Goal: Transaction & Acquisition: Purchase product/service

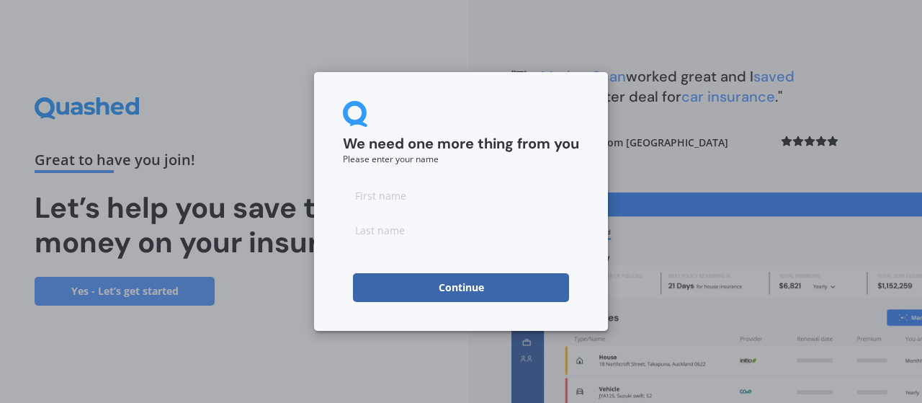
click at [431, 197] on input at bounding box center [461, 195] width 236 height 29
type input "[PERSON_NAME]"
click at [370, 238] on input at bounding box center [461, 229] width 236 height 29
type input "Greenslade"
click at [415, 296] on button "Continue" at bounding box center [461, 287] width 216 height 29
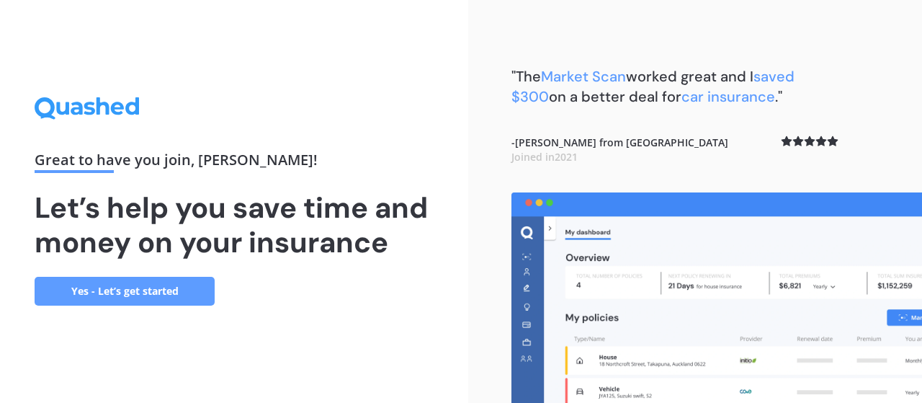
click at [133, 296] on link "Yes - Let’s get started" at bounding box center [125, 291] width 180 height 29
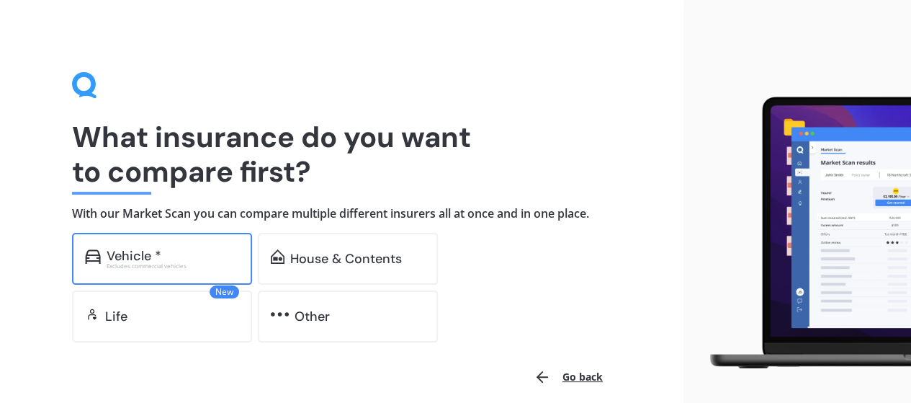
click at [183, 257] on div "Vehicle *" at bounding box center [173, 255] width 133 height 14
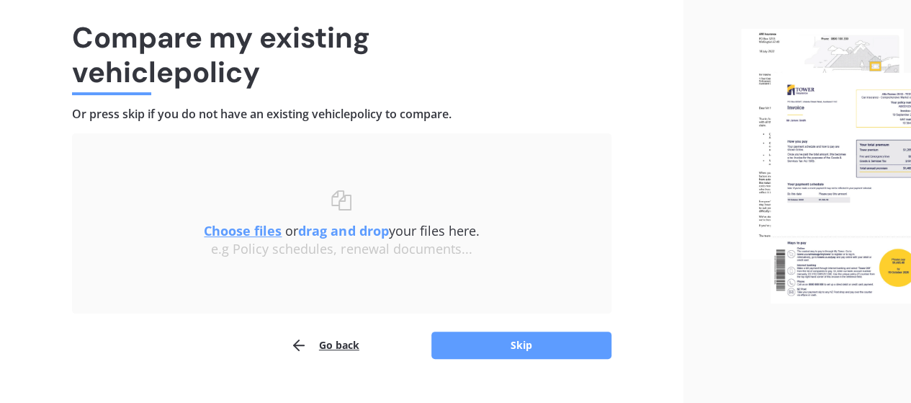
scroll to position [120, 0]
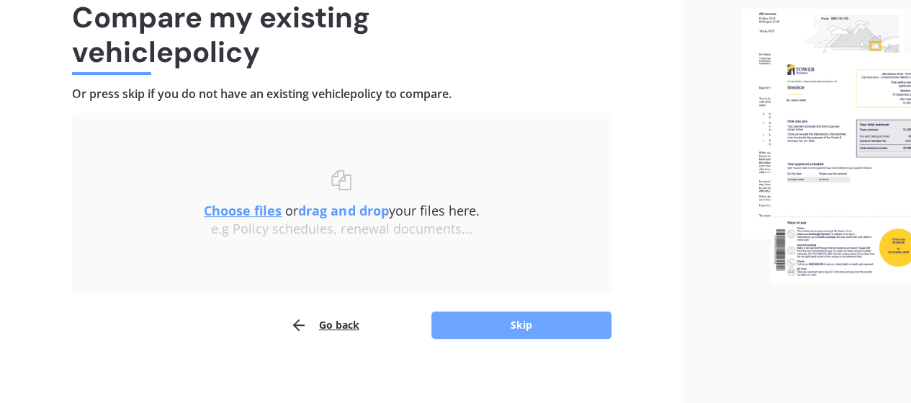
click at [481, 320] on button "Skip" at bounding box center [521, 324] width 180 height 27
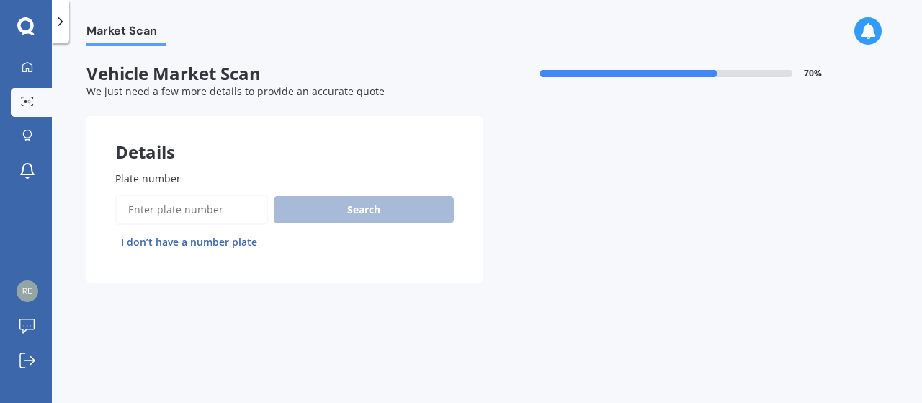
click at [223, 212] on input "Plate number" at bounding box center [191, 209] width 153 height 30
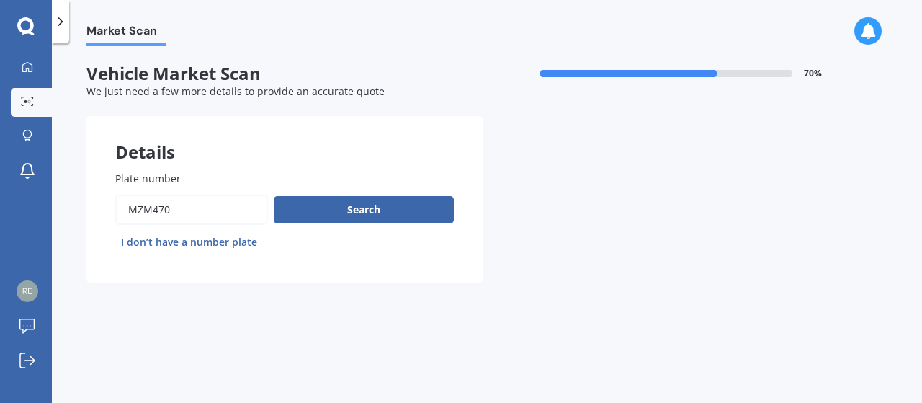
type input "mzm470"
click at [400, 184] on label "Plate number" at bounding box center [281, 178] width 333 height 15
click at [268, 194] on input "Plate number" at bounding box center [191, 209] width 153 height 30
click at [388, 215] on button "Search" at bounding box center [364, 209] width 180 height 27
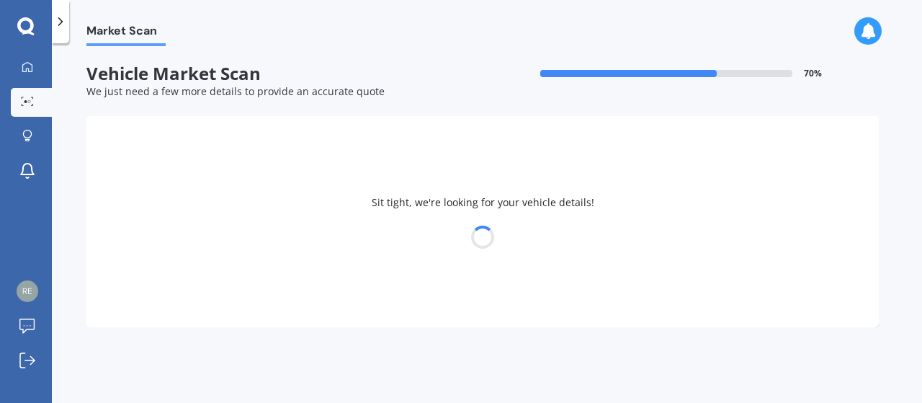
select select "MAZDA"
select select "AXELA"
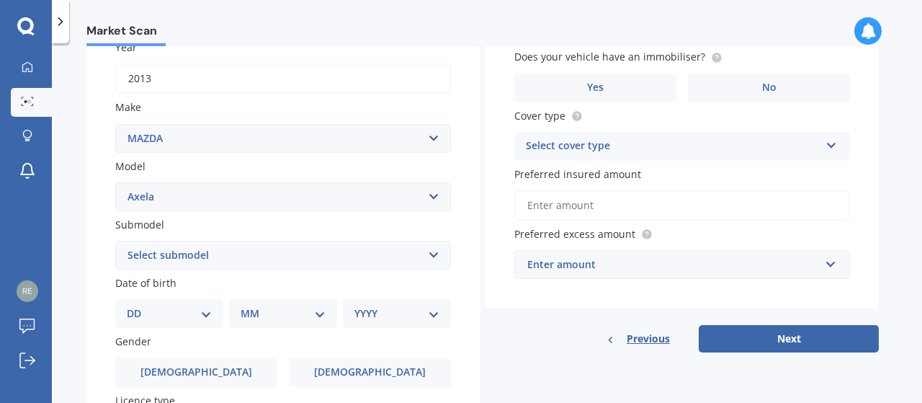
scroll to position [240, 0]
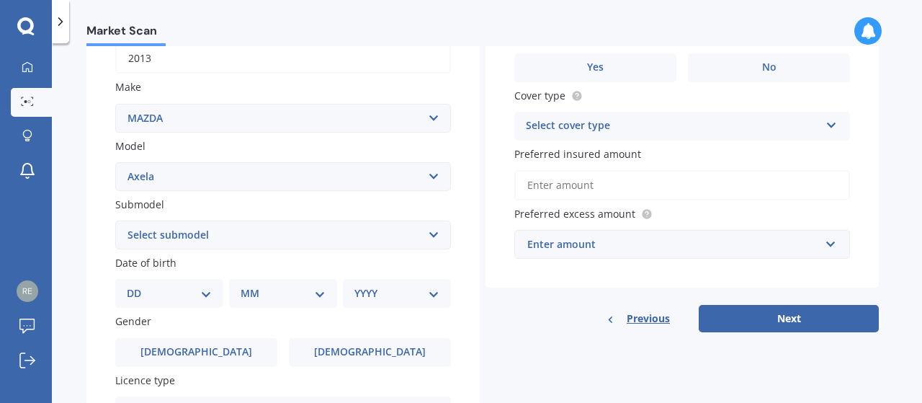
click at [209, 233] on select "Select submodel (All other) 2.3 Sporthatch 2.3 turbo Hatchback Hatchback turbo …" at bounding box center [283, 234] width 336 height 29
select select "HATCHBACK"
click at [115, 221] on select "Select submodel (All other) 2.3 Sporthatch 2.3 turbo Hatchback Hatchback turbo …" at bounding box center [283, 234] width 336 height 29
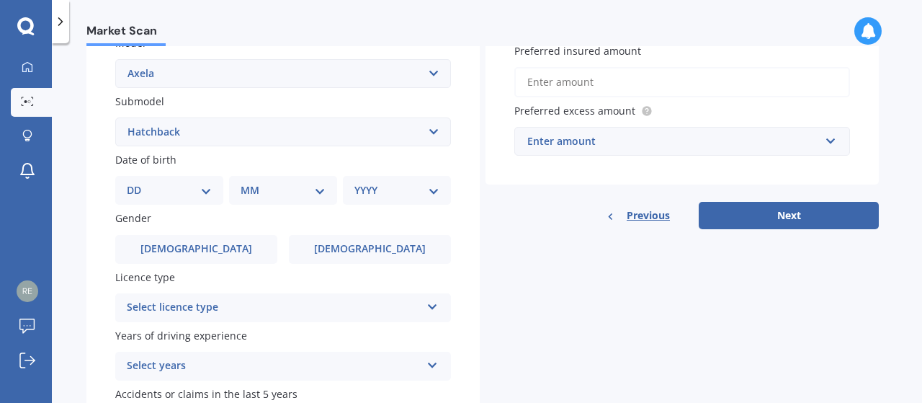
scroll to position [360, 0]
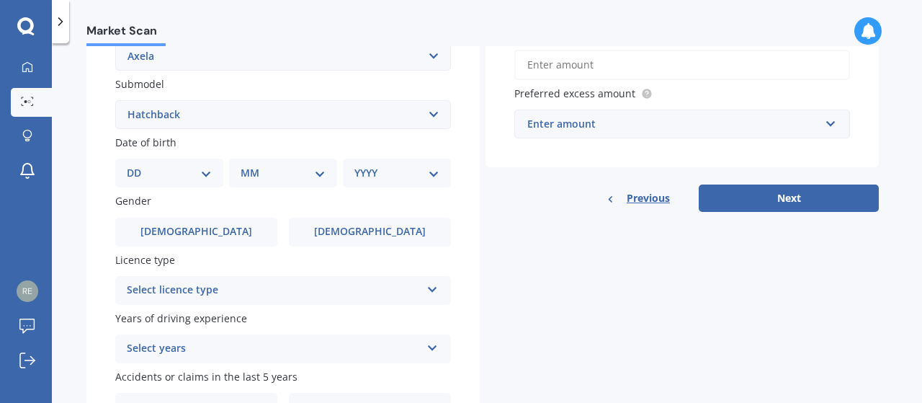
click at [175, 171] on select "DD 01 02 03 04 05 06 07 08 09 10 11 12 13 14 15 16 17 18 19 20 21 22 23 24 25 2…" at bounding box center [169, 173] width 85 height 16
select select "26"
click at [138, 166] on select "DD 01 02 03 04 05 06 07 08 09 10 11 12 13 14 15 16 17 18 19 20 21 22 23 24 25 2…" at bounding box center [169, 173] width 85 height 16
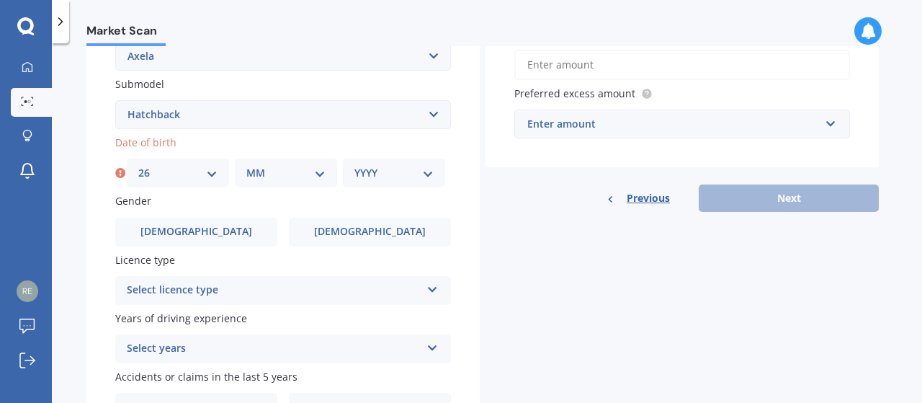
click at [269, 168] on select "MM 01 02 03 04 05 06 07 08 09 10 11 12" at bounding box center [285, 173] width 79 height 16
select select "06"
click at [246, 166] on select "MM 01 02 03 04 05 06 07 08 09 10 11 12" at bounding box center [285, 173] width 79 height 16
drag, startPoint x: 399, startPoint y: 179, endPoint x: 390, endPoint y: 178, distance: 8.8
click at [399, 179] on select "YYYY 2025 2024 2023 2022 2021 2020 2019 2018 2017 2016 2015 2014 2013 2012 2011…" at bounding box center [393, 173] width 79 height 16
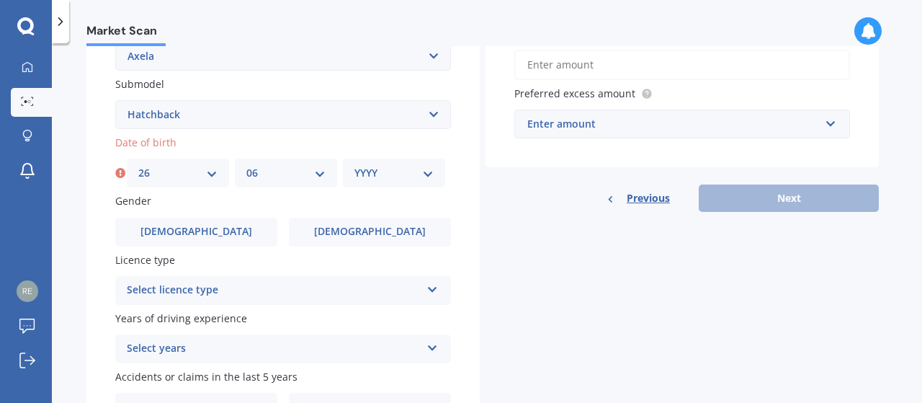
select select "2004"
click at [354, 166] on select "YYYY 2025 2024 2023 2022 2021 2020 2019 2018 2017 2016 2015 2014 2013 2012 2011…" at bounding box center [393, 173] width 79 height 16
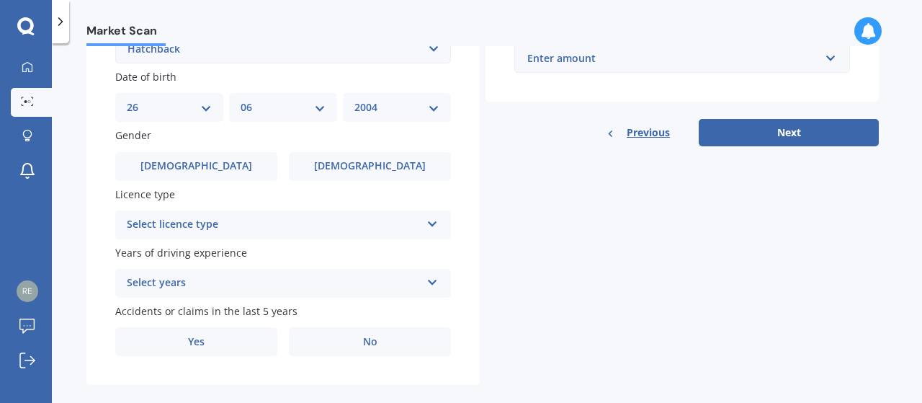
scroll to position [447, 0]
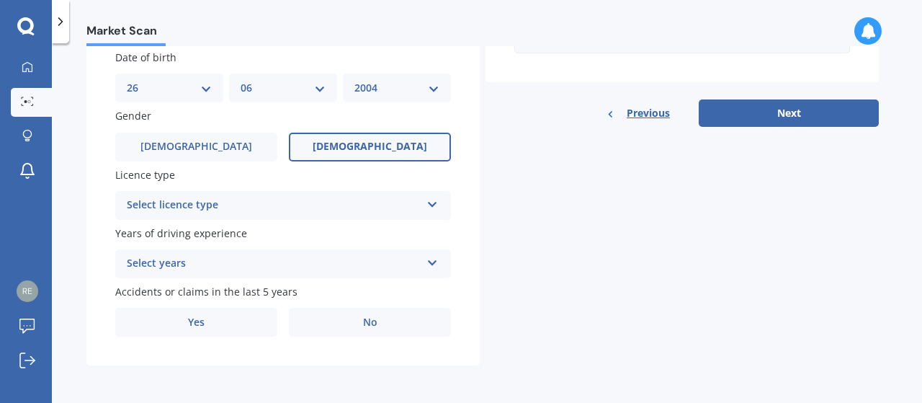
click at [373, 146] on span "[DEMOGRAPHIC_DATA]" at bounding box center [370, 146] width 115 height 12
click at [0, 0] on input "[DEMOGRAPHIC_DATA]" at bounding box center [0, 0] width 0 height 0
click at [222, 201] on div "Select licence type" at bounding box center [274, 205] width 294 height 17
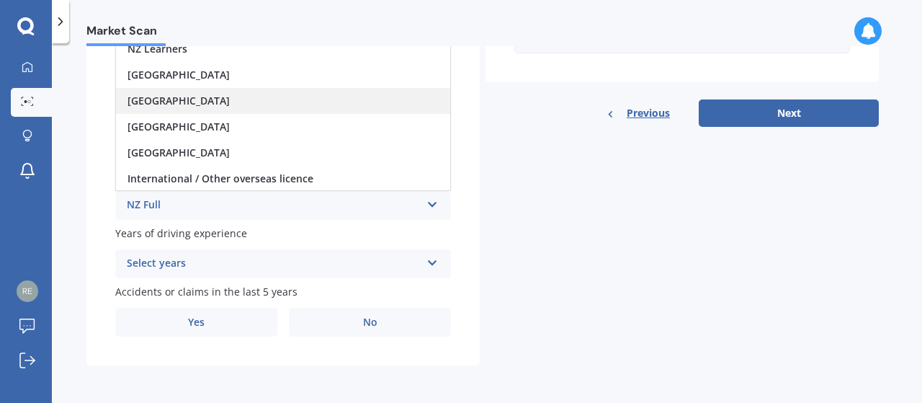
scroll to position [327, 0]
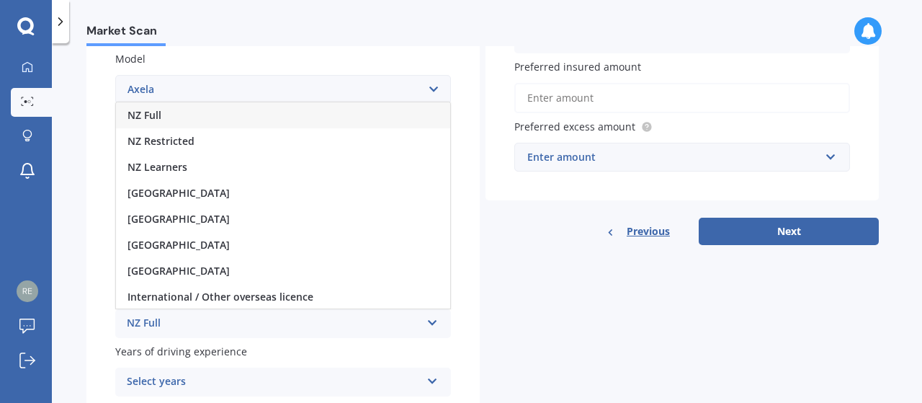
click at [182, 121] on div "NZ Full" at bounding box center [283, 115] width 334 height 26
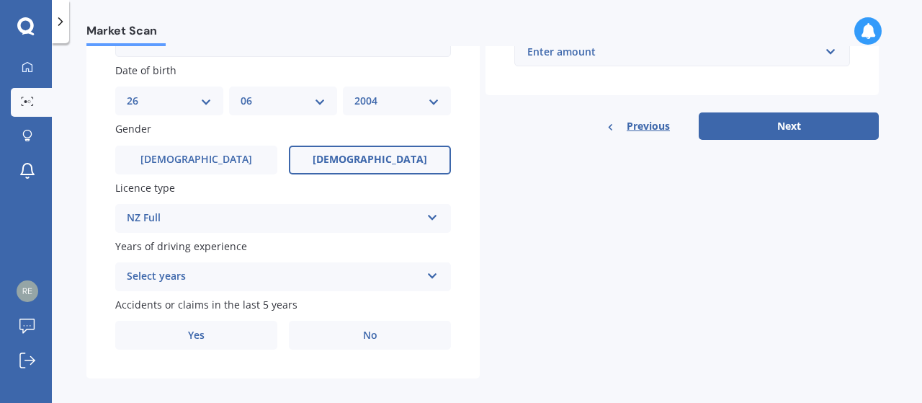
scroll to position [447, 0]
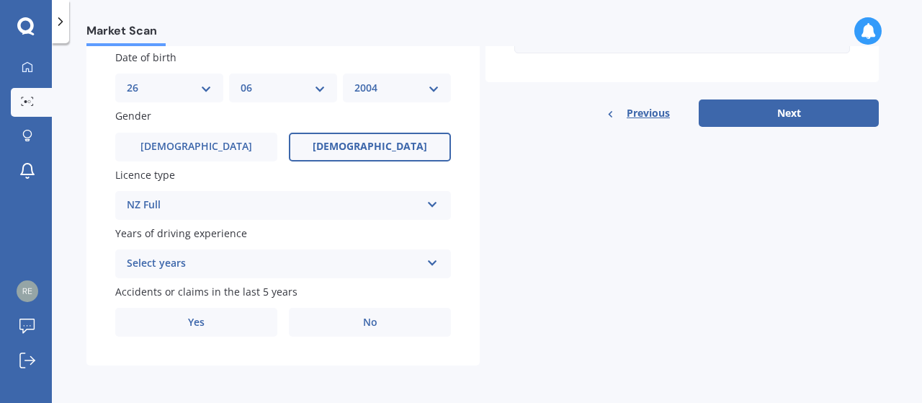
click at [164, 263] on div "Select years" at bounding box center [274, 263] width 294 height 17
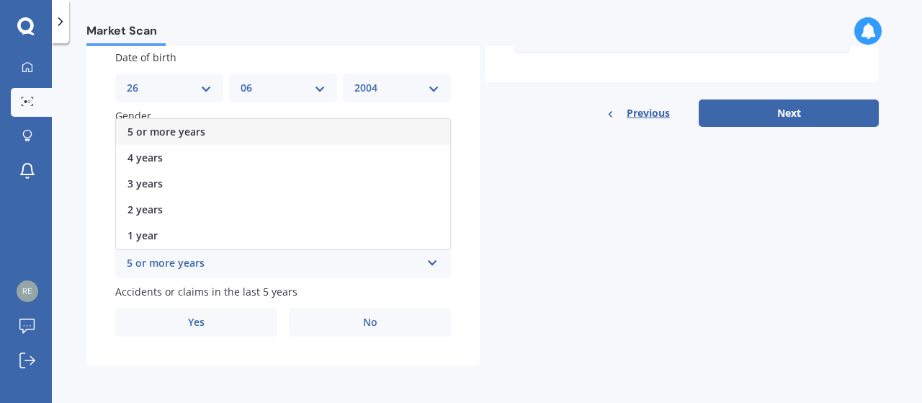
click at [184, 127] on span "5 or more years" at bounding box center [166, 132] width 78 height 14
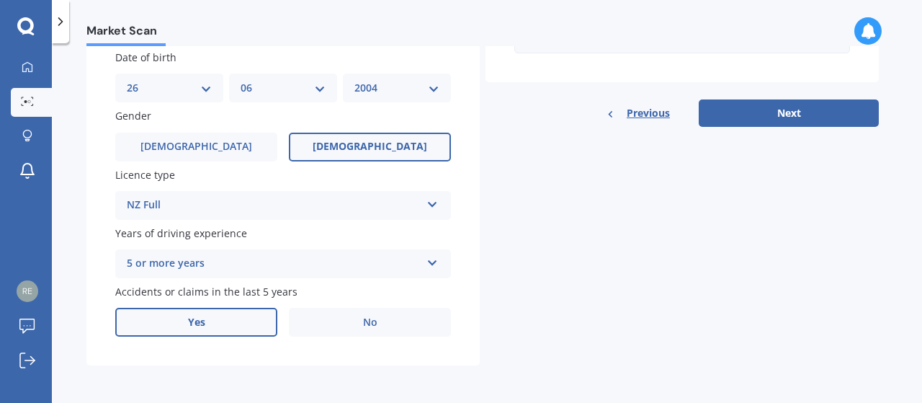
click at [248, 325] on label "Yes" at bounding box center [196, 322] width 162 height 29
click at [0, 0] on input "Yes" at bounding box center [0, 0] width 0 height 0
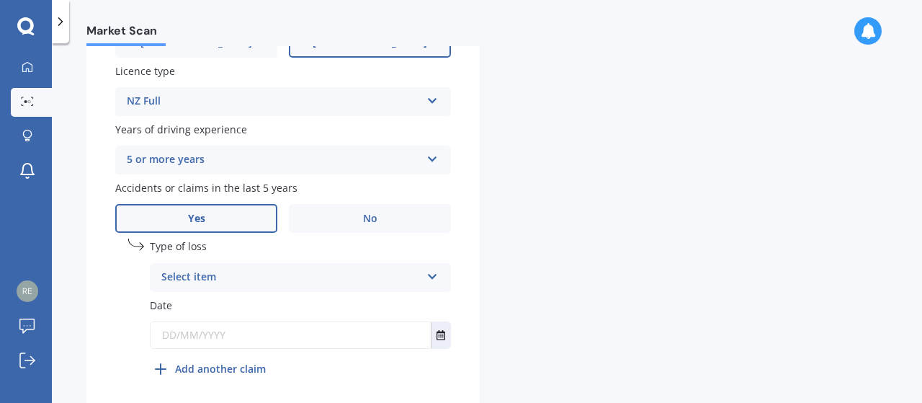
scroll to position [568, 0]
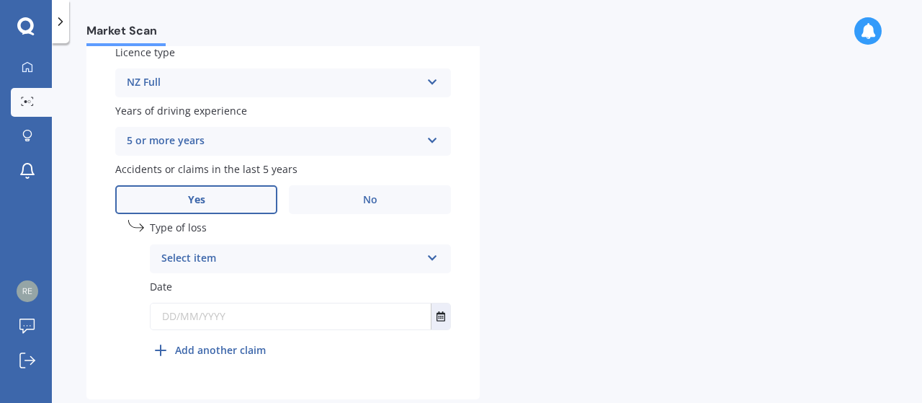
click at [202, 279] on div "Type of loss Select item At fault accident Not at fault accident Date" at bounding box center [300, 277] width 301 height 115
click at [202, 266] on div "Select item" at bounding box center [290, 258] width 259 height 17
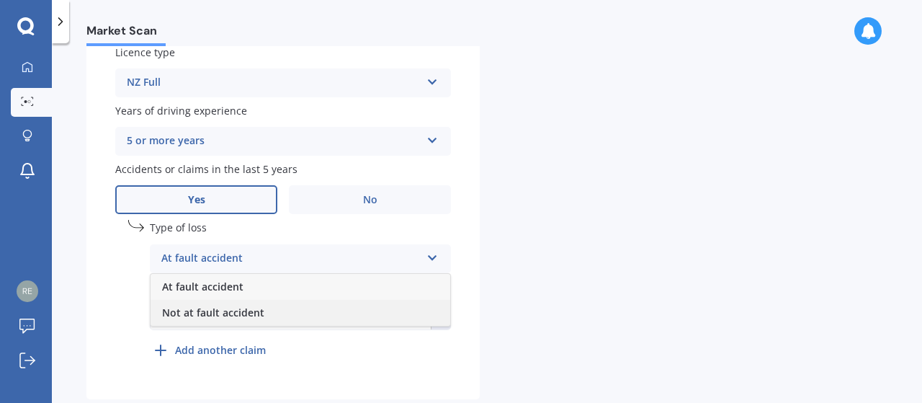
click at [238, 315] on span "Not at fault accident" at bounding box center [213, 312] width 102 height 14
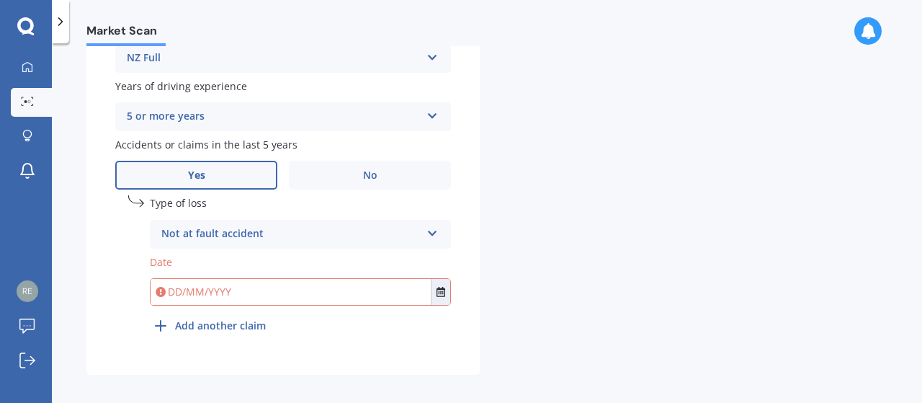
scroll to position [604, 0]
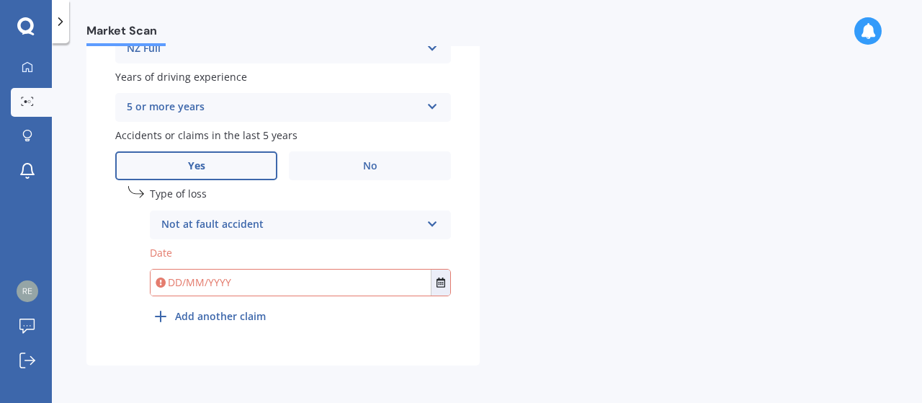
click at [229, 286] on input "text" at bounding box center [291, 282] width 280 height 26
click at [179, 281] on input "26062025" at bounding box center [291, 282] width 280 height 26
click at [194, 279] on input "26/062025" at bounding box center [291, 282] width 280 height 26
click at [302, 282] on input "[DATE]" at bounding box center [291, 282] width 280 height 26
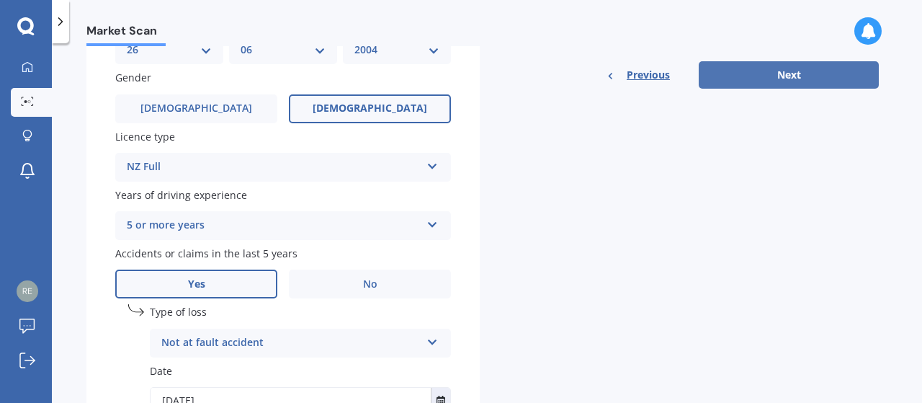
type input "[DATE]"
click at [799, 69] on button "Next" at bounding box center [789, 74] width 180 height 27
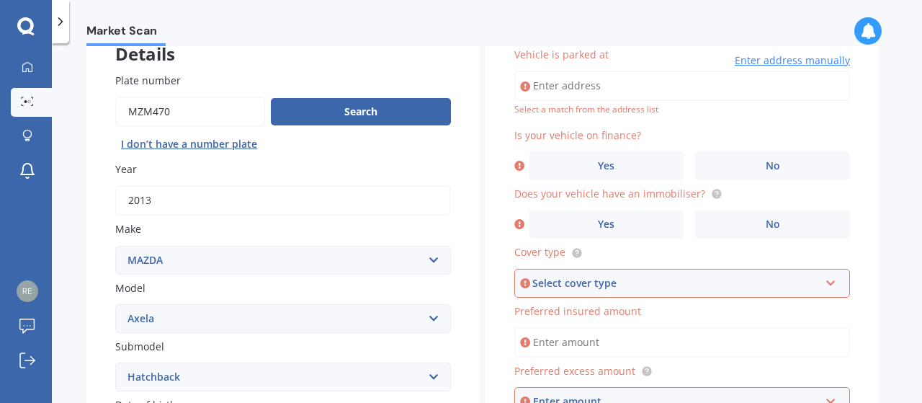
scroll to position [0, 0]
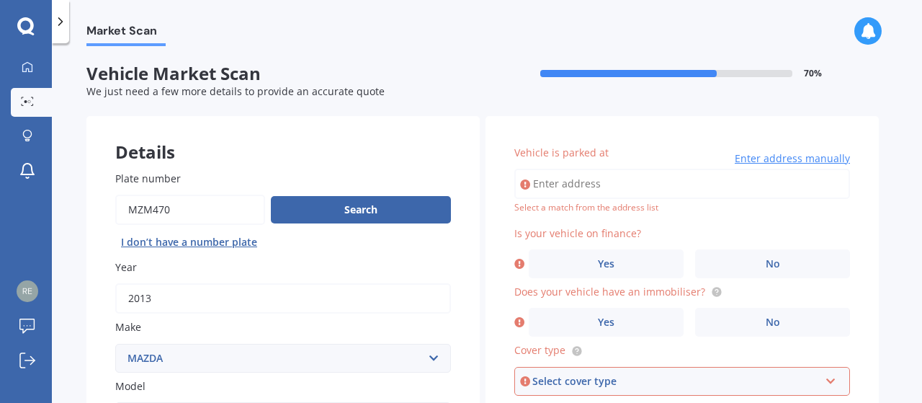
click at [578, 202] on div "Select a match from the address list" at bounding box center [682, 208] width 336 height 12
click at [573, 187] on input "Vehicle is parked at" at bounding box center [682, 184] width 336 height 30
type input "[STREET_ADDRESS][PERSON_NAME]"
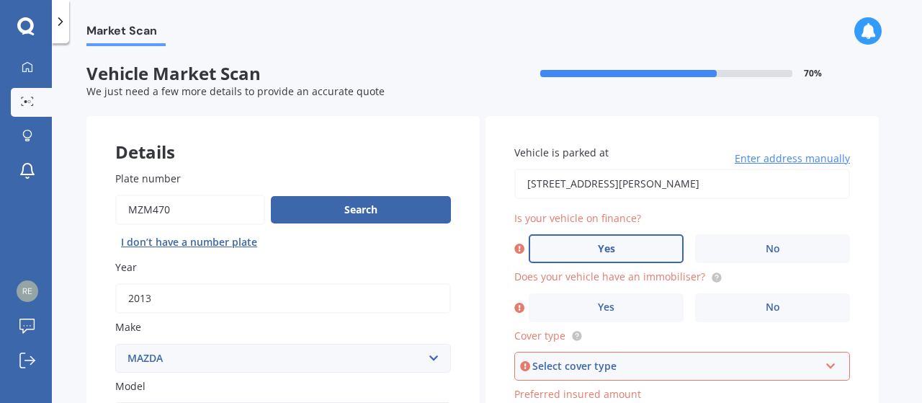
click at [616, 252] on label "Yes" at bounding box center [606, 248] width 155 height 29
click at [0, 0] on input "Yes" at bounding box center [0, 0] width 0 height 0
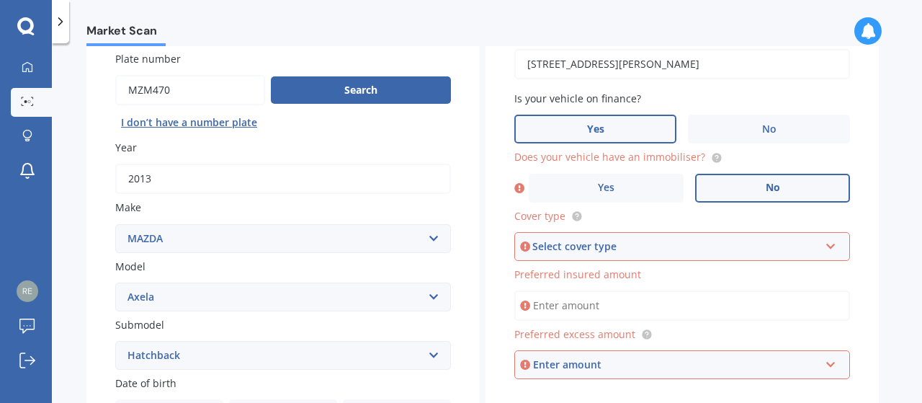
click at [720, 184] on label "No" at bounding box center [772, 188] width 155 height 29
click at [0, 0] on input "No" at bounding box center [0, 0] width 0 height 0
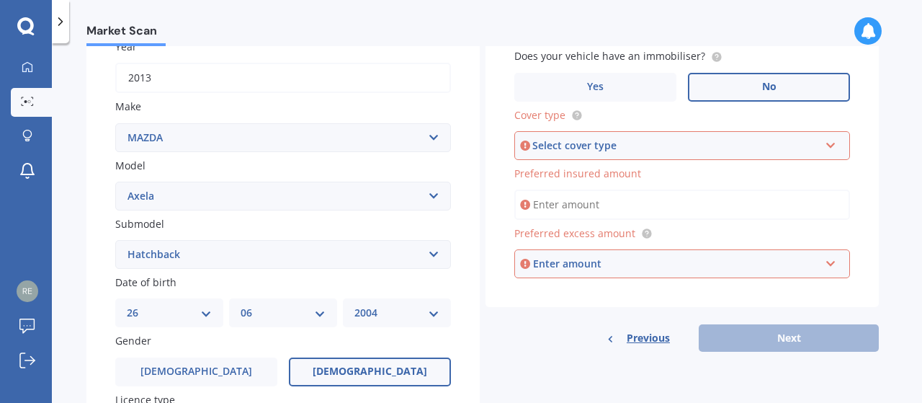
scroll to position [240, 0]
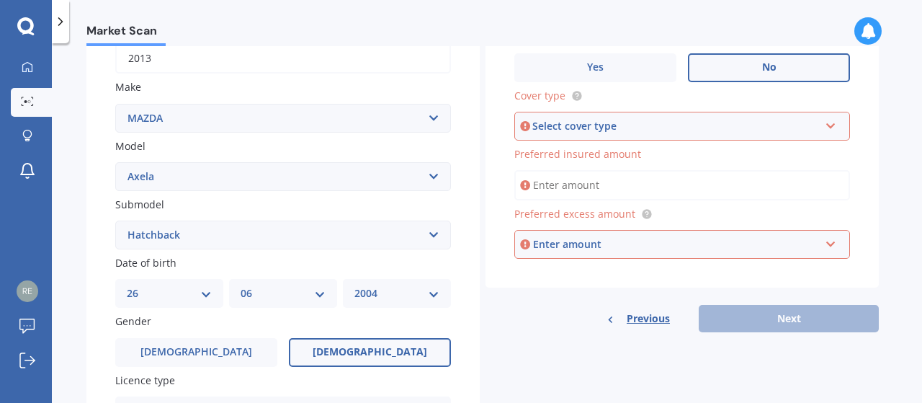
click at [604, 127] on div "Select cover type" at bounding box center [675, 126] width 287 height 16
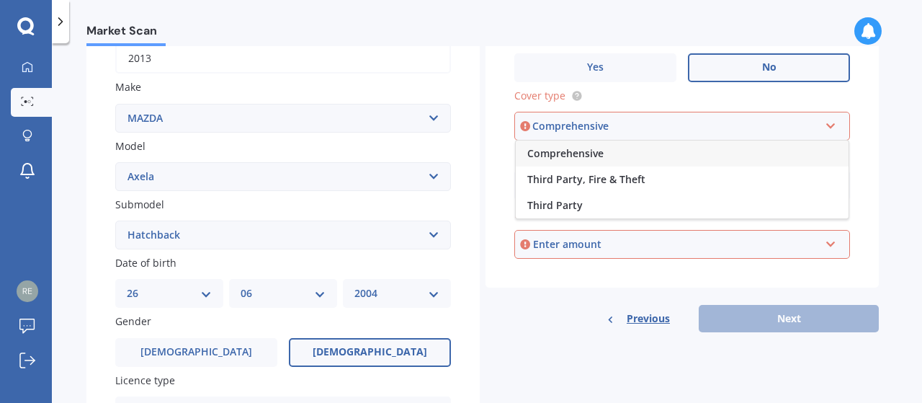
click at [587, 145] on div "Comprehensive" at bounding box center [682, 153] width 333 height 26
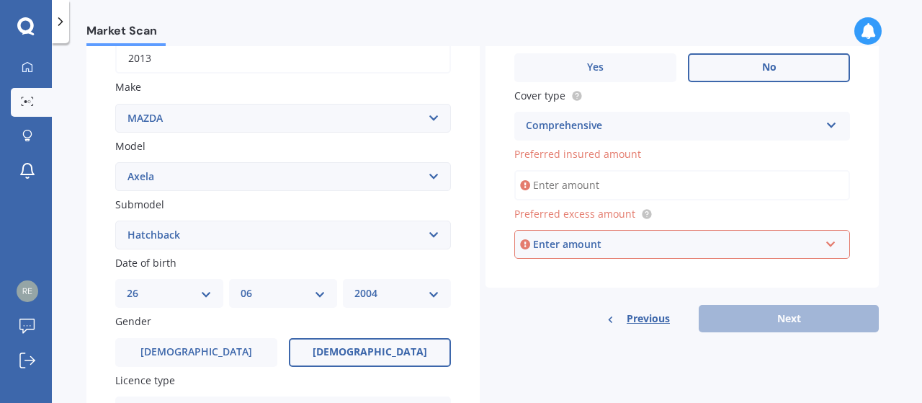
click at [600, 180] on input "Preferred insured amount" at bounding box center [682, 185] width 336 height 30
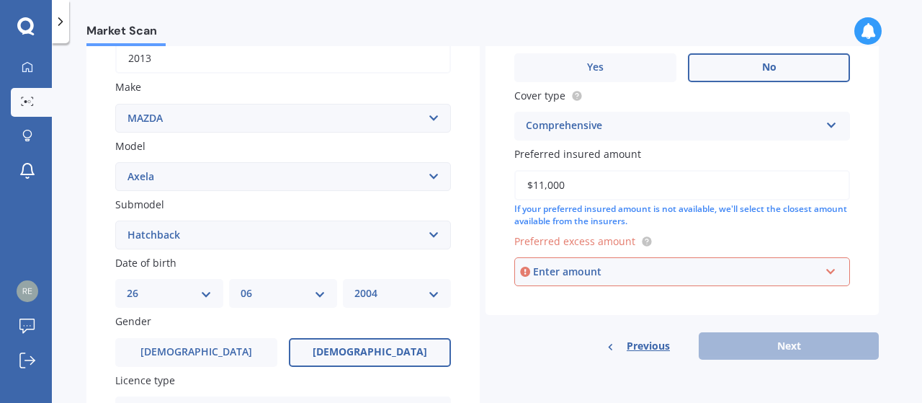
type input "$11,000"
click at [582, 273] on div "Enter amount" at bounding box center [676, 272] width 287 height 16
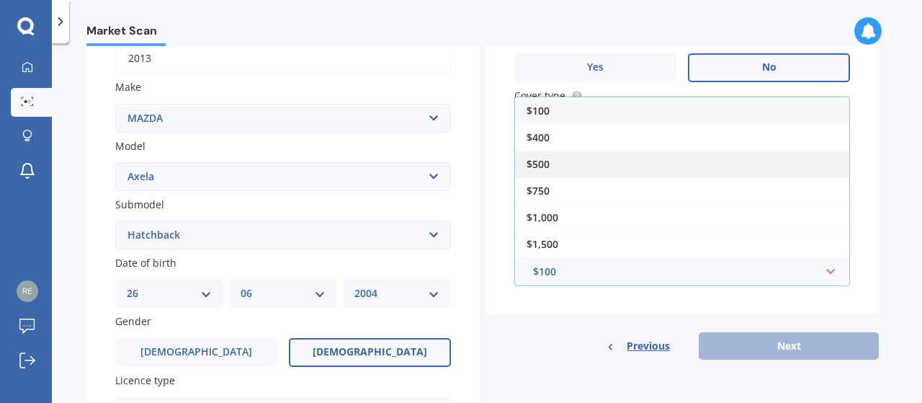
click at [549, 163] on div "$500" at bounding box center [682, 164] width 334 height 27
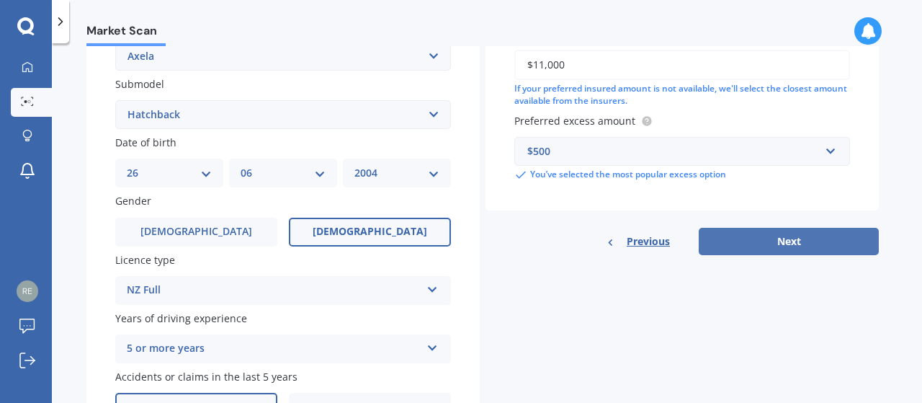
click at [763, 241] on button "Next" at bounding box center [789, 241] width 180 height 27
select select "26"
select select "06"
select select "2004"
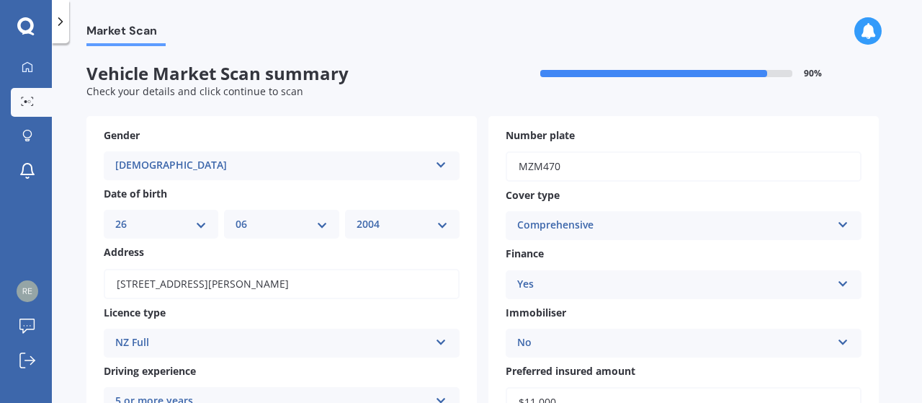
scroll to position [360, 0]
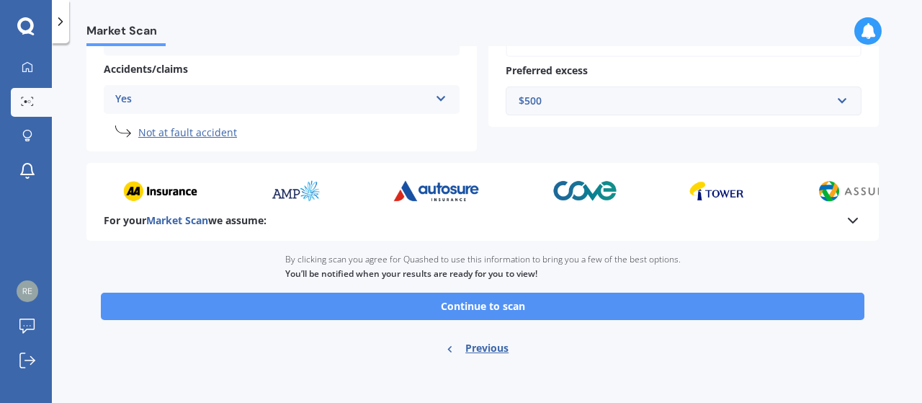
click at [493, 311] on button "Continue to scan" at bounding box center [482, 305] width 763 height 27
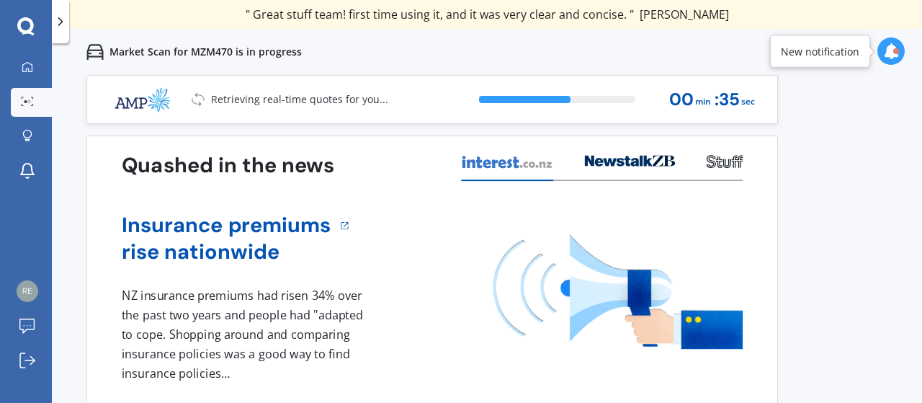
click at [897, 55] on icon at bounding box center [891, 51] width 16 height 16
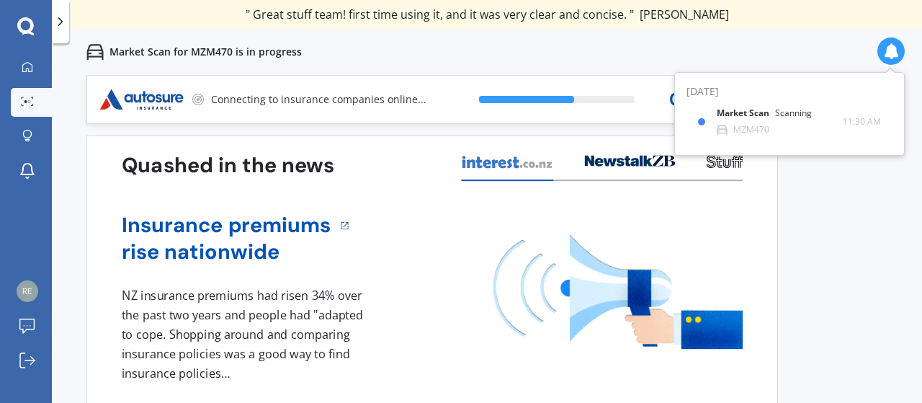
click at [897, 55] on icon at bounding box center [891, 51] width 16 height 16
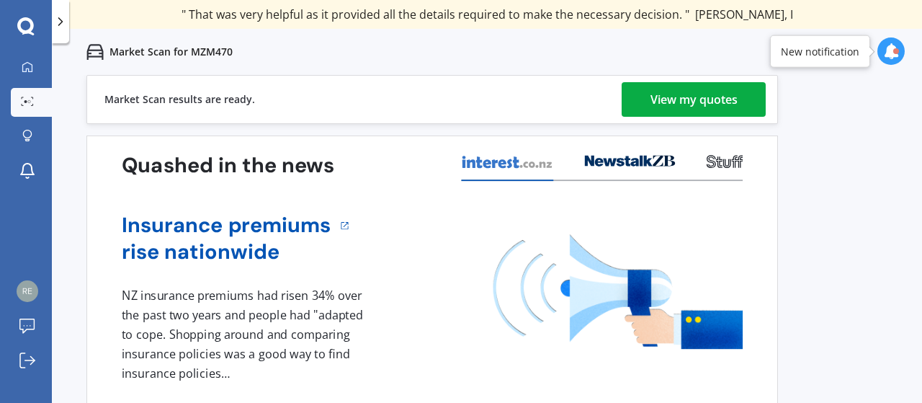
click at [671, 90] on div "View my quotes" at bounding box center [693, 99] width 87 height 35
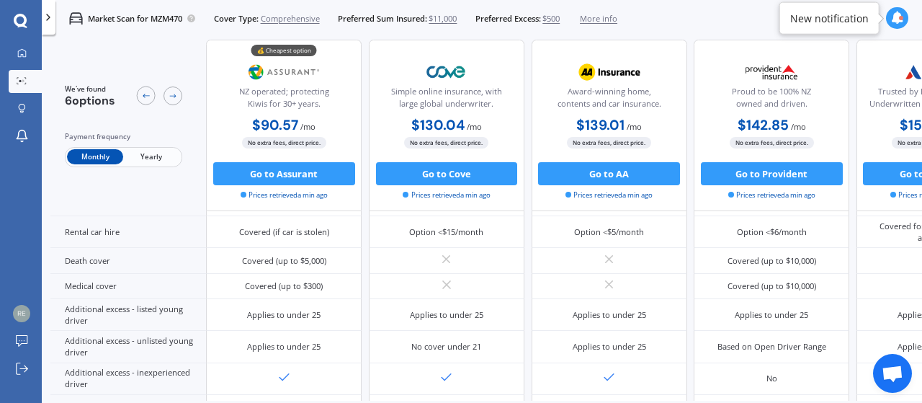
scroll to position [583, 0]
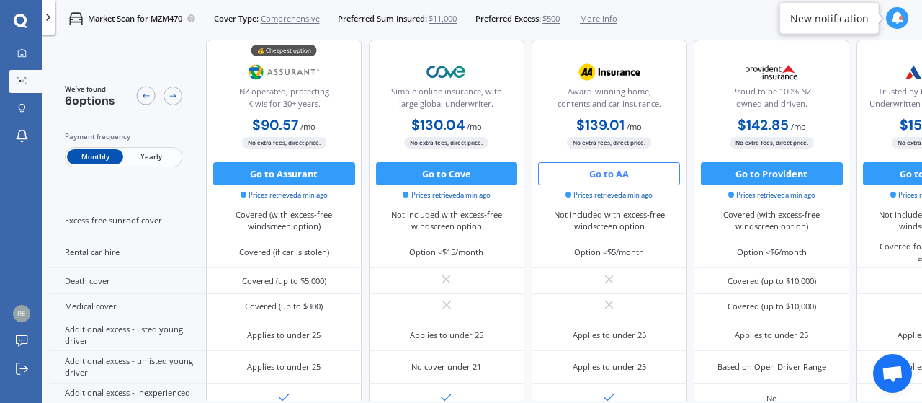
click at [595, 173] on button "Go to AA" at bounding box center [609, 173] width 142 height 23
